Goal: Transaction & Acquisition: Purchase product/service

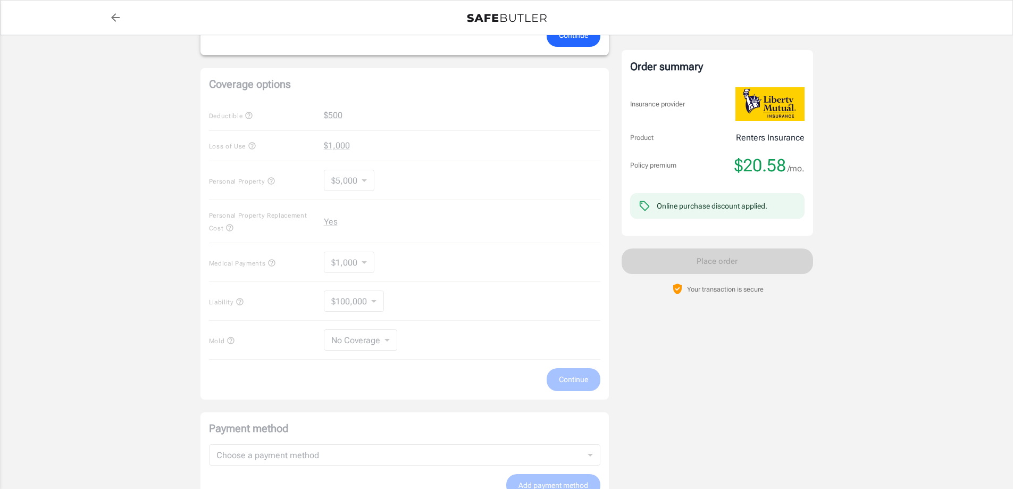
scroll to position [372, 0]
click at [359, 177] on div "Coverage options Deductible $500 Loss of Use $1,000 Personal Property $5,000 50…" at bounding box center [405, 232] width 409 height 331
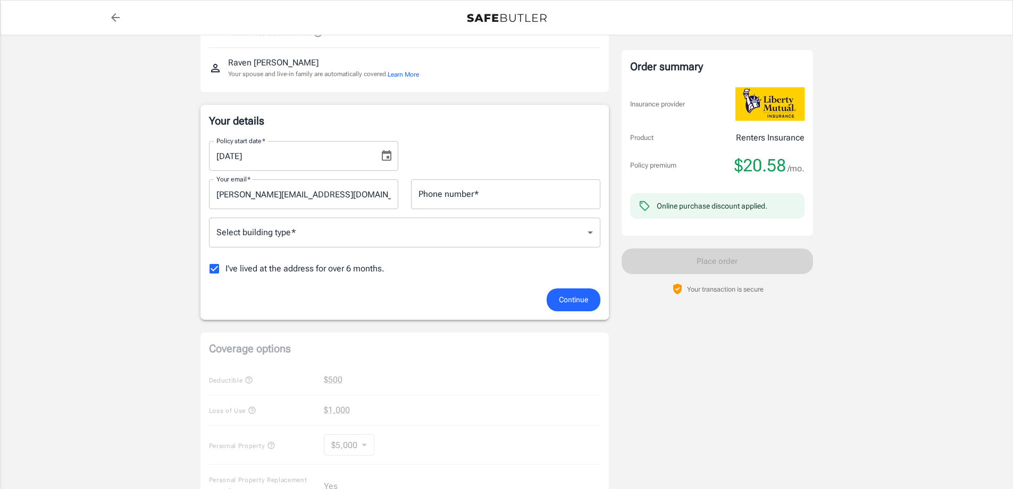
scroll to position [106, 0]
click at [474, 199] on input "Phone number   *" at bounding box center [505, 195] width 189 height 30
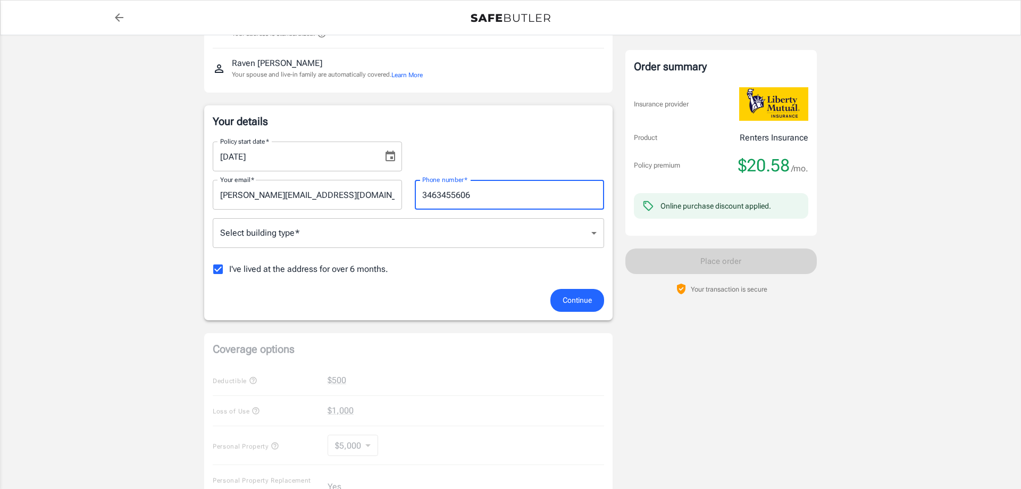
click at [479, 246] on body "Policy premium $ 20.58 /mo Liberty Mutual Renters Insurance [STREET_ADDRESS][PE…" at bounding box center [510, 416] width 1021 height 1045
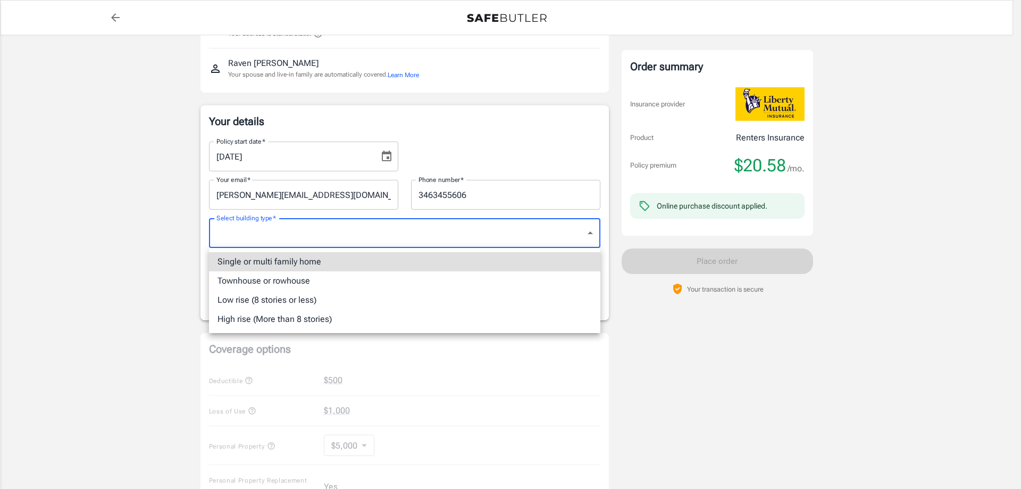
click at [455, 209] on div at bounding box center [510, 244] width 1021 height 489
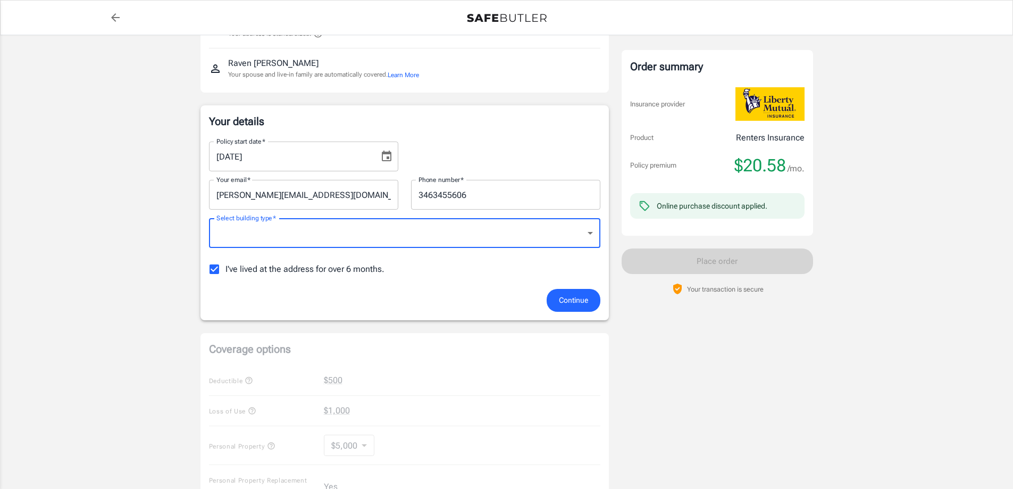
click at [427, 194] on input "3463455606" at bounding box center [505, 195] width 189 height 30
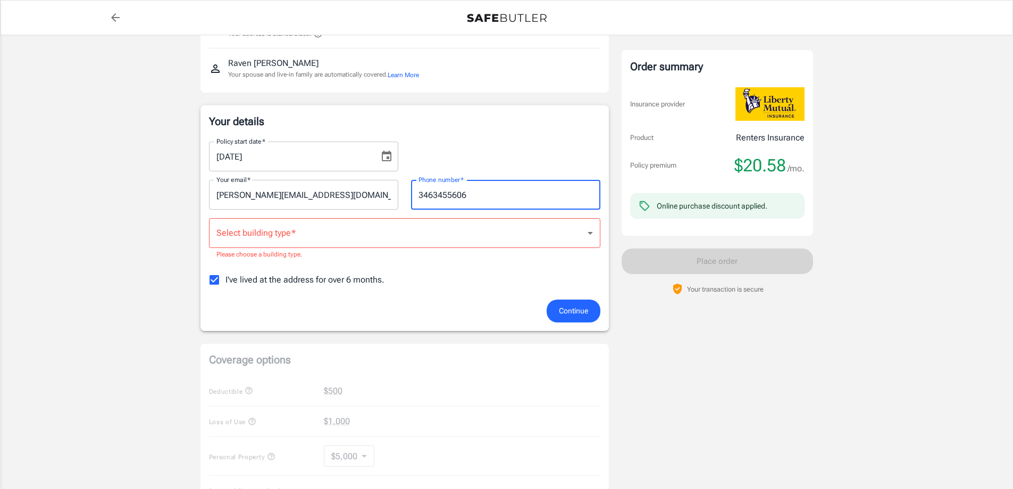
click at [431, 194] on input "3463455606" at bounding box center [505, 195] width 189 height 30
click at [450, 194] on input "346-3455606" at bounding box center [505, 195] width 189 height 30
type input "[PHONE_NUMBER]"
click at [331, 235] on body "Policy premium $ 20.58 /mo Liberty Mutual Renters Insurance [STREET_ADDRESS][PE…" at bounding box center [506, 422] width 1013 height 1056
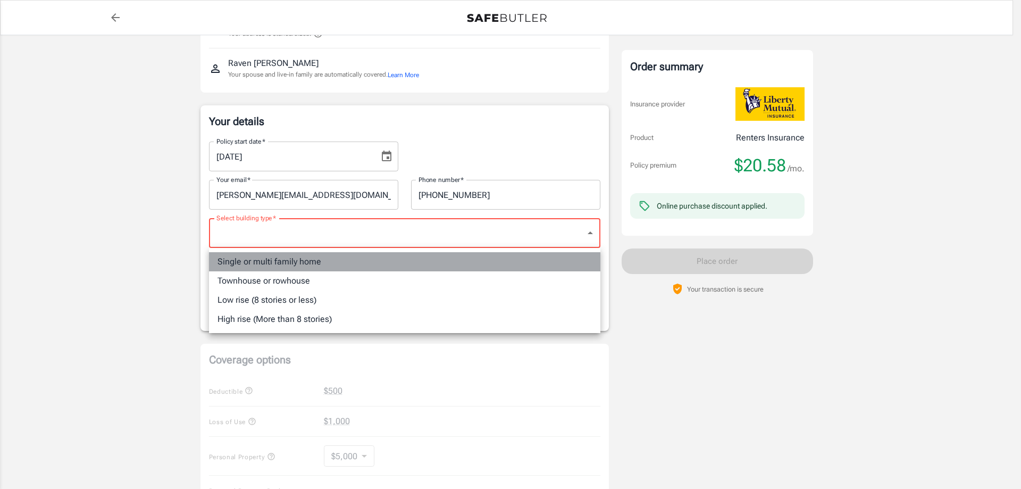
click at [320, 263] on li "Single or multi family home" at bounding box center [405, 261] width 392 height 19
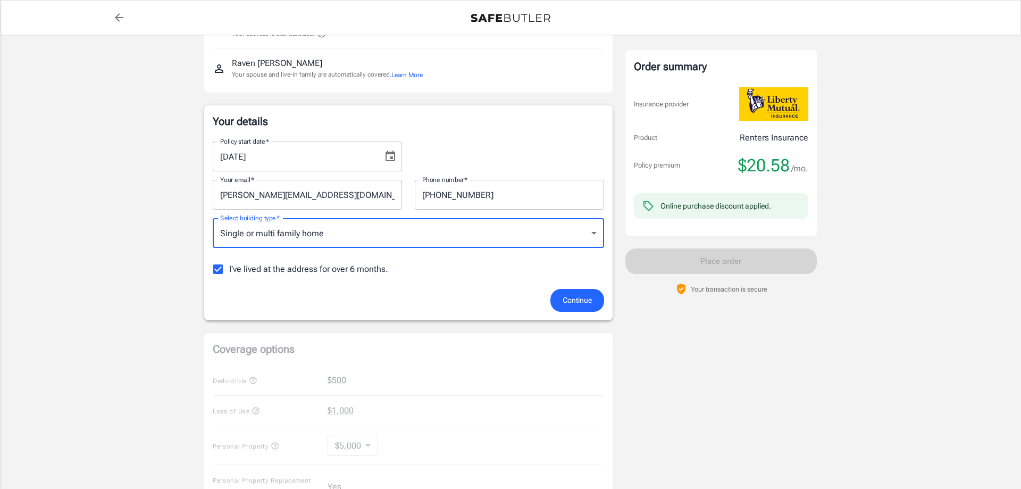
click at [360, 235] on body "Policy premium $ 20.58 /mo Liberty Mutual Renters Insurance [STREET_ADDRESS][PE…" at bounding box center [510, 416] width 1021 height 1045
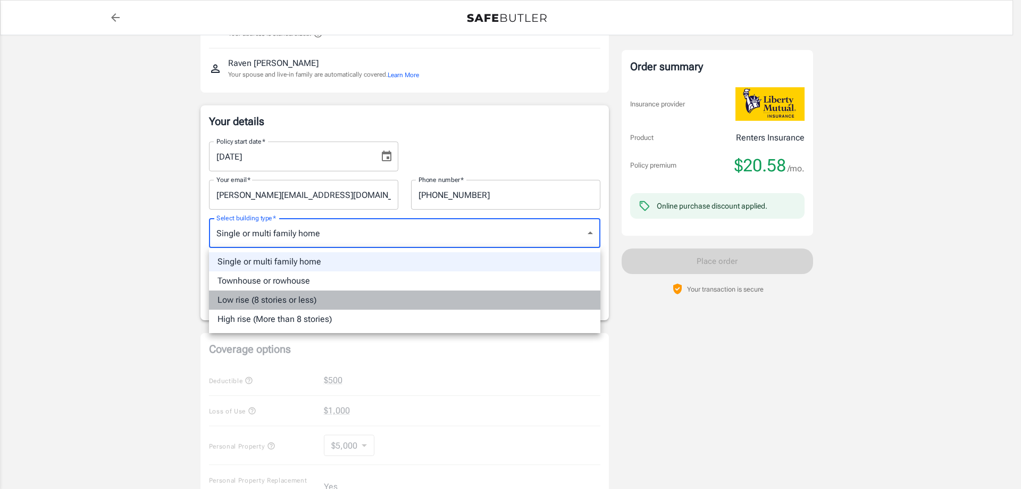
click at [332, 298] on li "Low rise (8 stories or less)" at bounding box center [405, 299] width 392 height 19
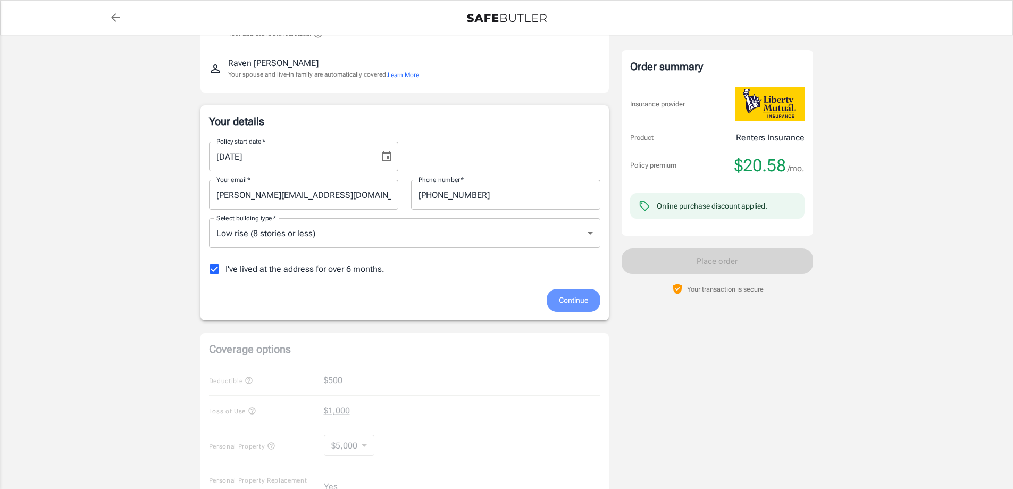
click at [580, 306] on span "Continue" at bounding box center [573, 300] width 29 height 13
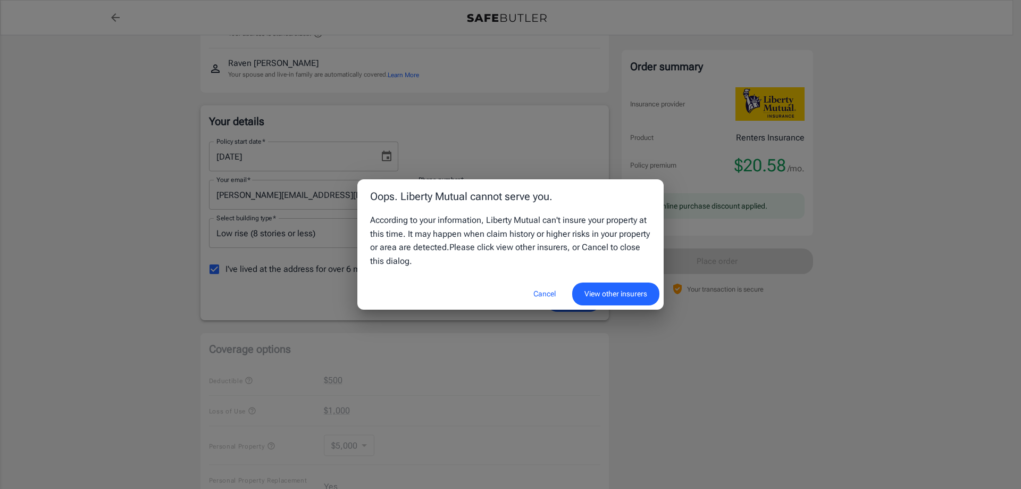
click at [543, 291] on button "Cancel" at bounding box center [544, 294] width 47 height 23
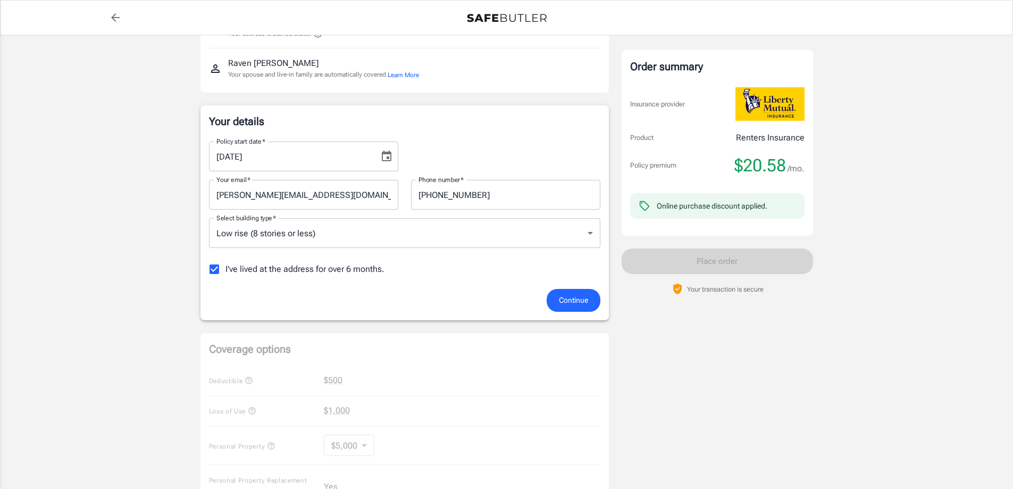
click at [566, 236] on body "Policy premium $ 20.58 /mo Liberty Mutual Renters Insurance [STREET_ADDRESS][PE…" at bounding box center [506, 416] width 1013 height 1045
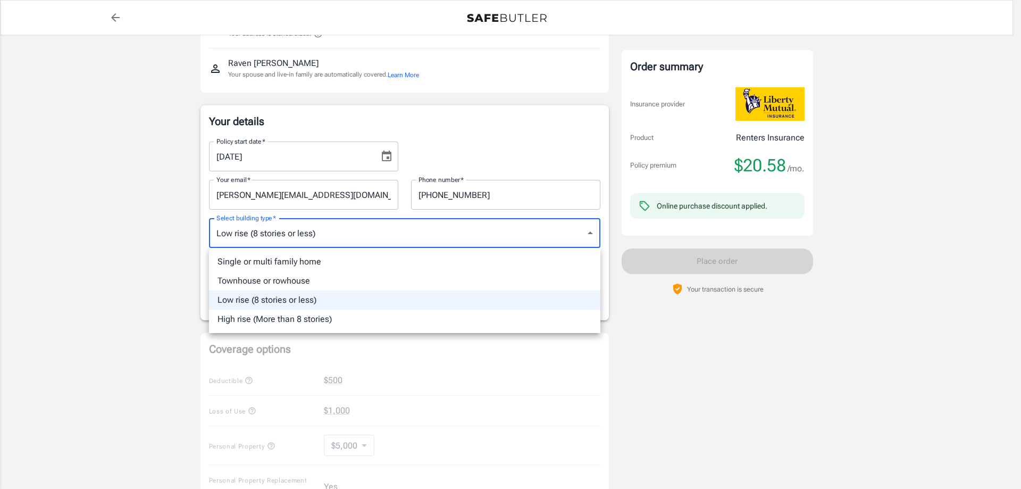
click at [502, 260] on li "Single or multi family home" at bounding box center [405, 261] width 392 height 19
type input "singlefamily"
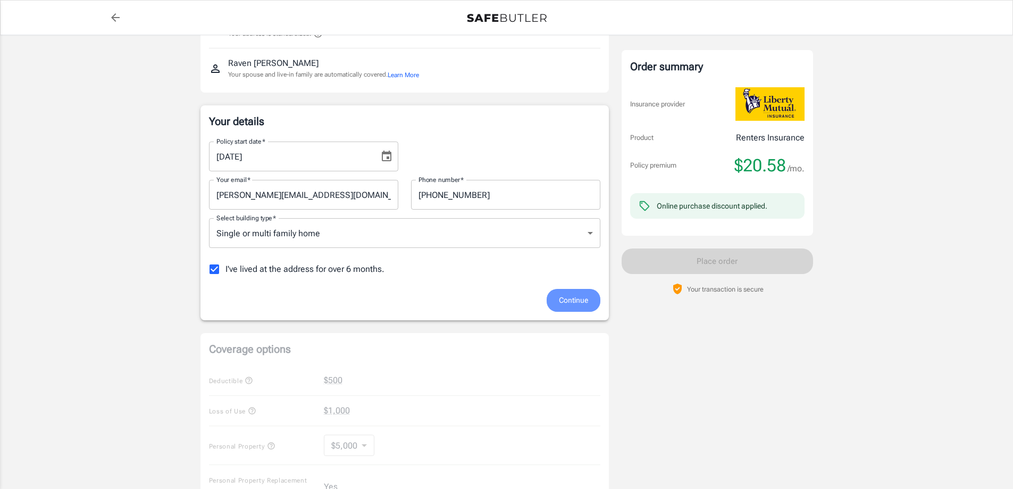
click at [573, 299] on span "Continue" at bounding box center [573, 300] width 29 height 13
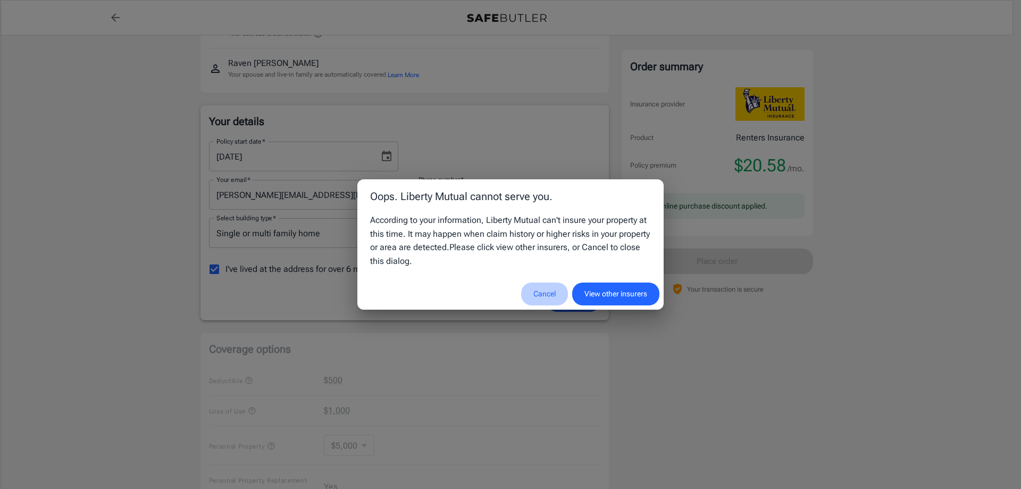
click at [533, 293] on button "Cancel" at bounding box center [544, 294] width 47 height 23
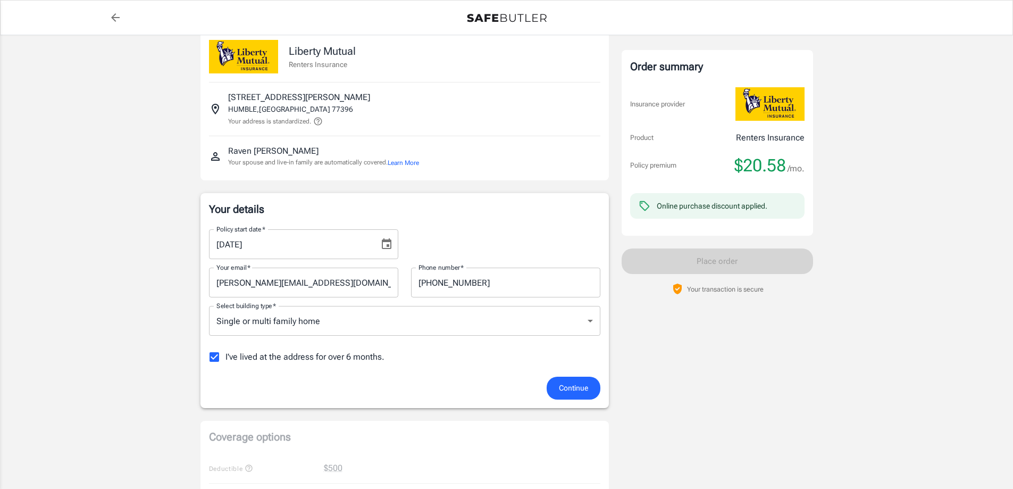
scroll to position [0, 0]
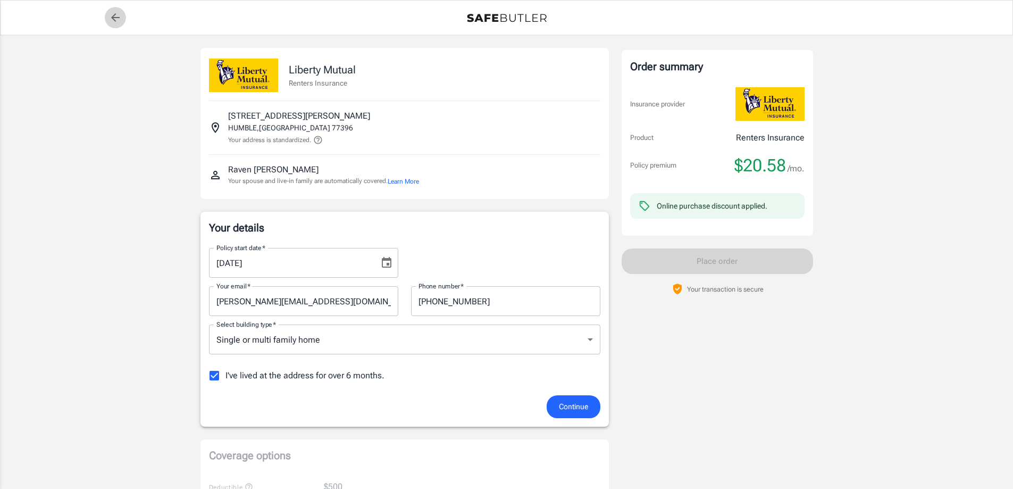
click at [115, 12] on icon "back to quotes" at bounding box center [115, 17] width 13 height 13
